Goal: Find specific page/section: Find specific page/section

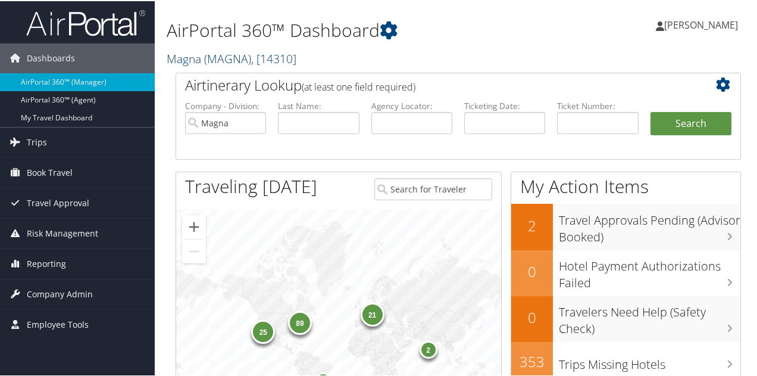
click at [204, 55] on link "Magna ( MAGNA ) , [ 14310 ]" at bounding box center [232, 57] width 130 height 16
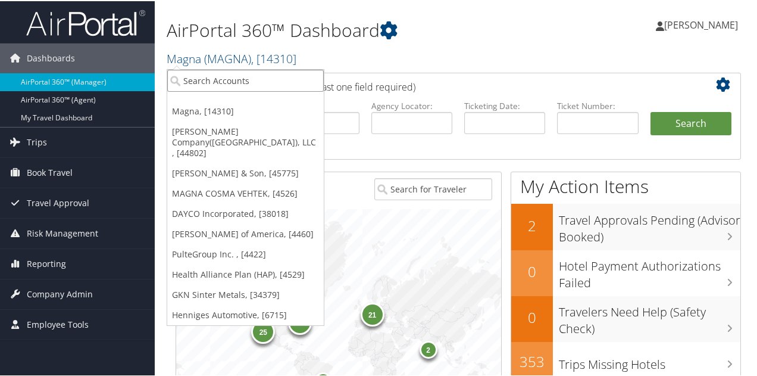
click at [207, 79] on input "search" at bounding box center [245, 79] width 157 height 22
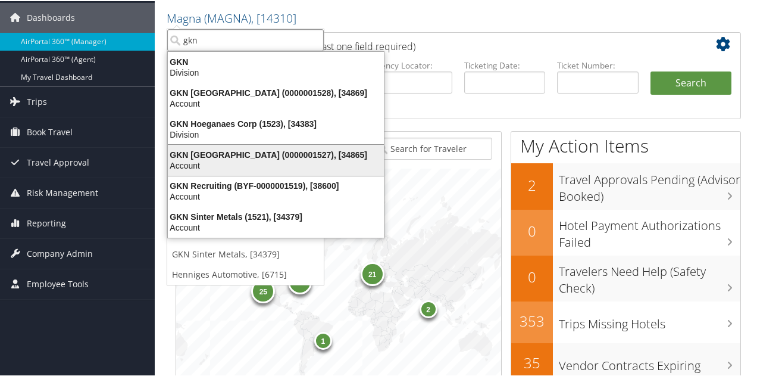
scroll to position [60, 0]
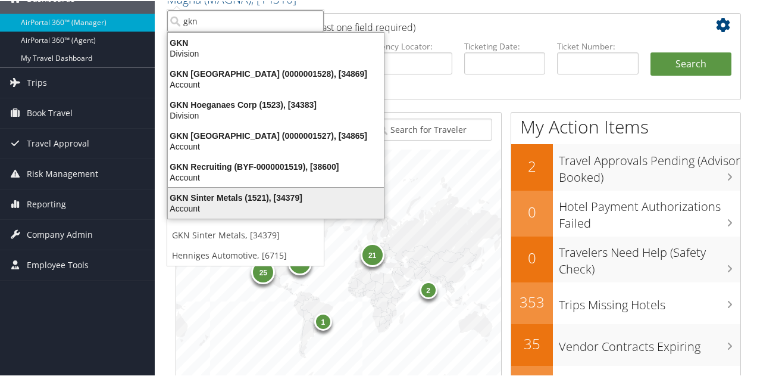
type input "gkn"
